Goal: Information Seeking & Learning: Check status

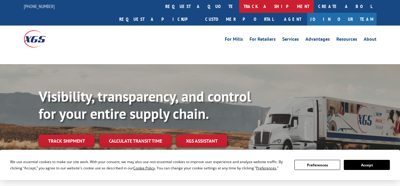
drag, startPoint x: 176, startPoint y: 3, endPoint x: 182, endPoint y: 4, distance: 5.7
click at [239, 3] on link "track a shipment" at bounding box center [276, 6] width 75 height 13
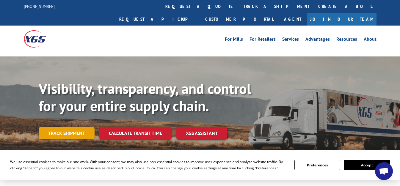
click at [68, 127] on link "Track shipment" at bounding box center [67, 133] width 56 height 12
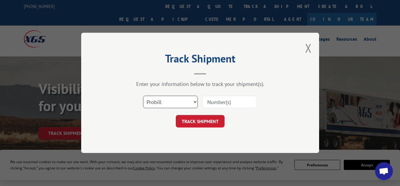
drag, startPoint x: 157, startPoint y: 101, endPoint x: 183, endPoint y: 102, distance: 26.2
click at [158, 101] on select "Select category... Probill BOL PO" at bounding box center [170, 102] width 55 height 12
click at [216, 101] on input at bounding box center [229, 102] width 55 height 12
paste input "17691546"
type input "17691546"
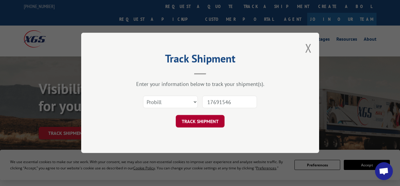
click at [190, 121] on button "TRACK SHIPMENT" at bounding box center [200, 121] width 49 height 12
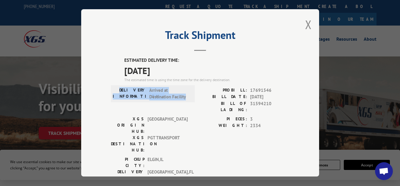
drag, startPoint x: 123, startPoint y: 87, endPoint x: 188, endPoint y: 95, distance: 65.0
click at [188, 95] on div "DELIVERY INFORMATION: Arrived at Destination Facility" at bounding box center [153, 93] width 80 height 13
copy div "DELIVERY INFORMATION: Arrived at Destination Facility"
drag, startPoint x: 117, startPoint y: 57, endPoint x: 174, endPoint y: 69, distance: 58.0
click at [174, 69] on div "ESTIMATED DELIVERY TIME: [DATE] The estimated time is using the time zone for t…" at bounding box center [200, 164] width 178 height 214
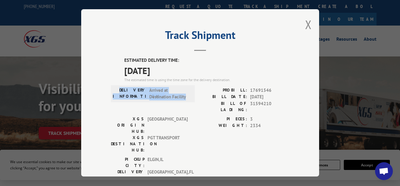
copy div "ESTIMATED DELIVERY TIME: [DATE]"
